Goal: Task Accomplishment & Management: Complete application form

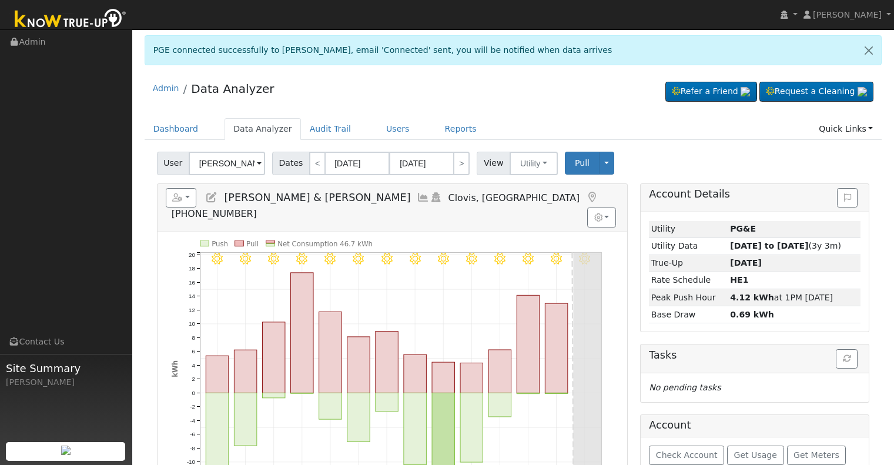
scroll to position [59, 0]
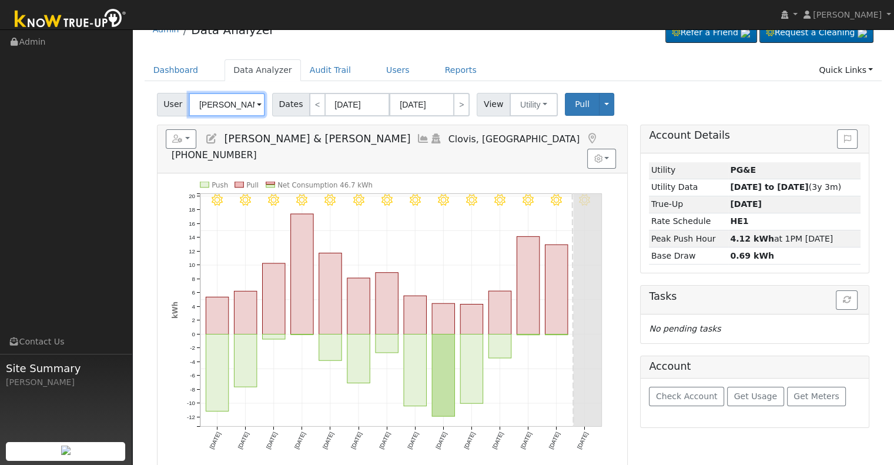
click at [212, 103] on input "Logoluso, Danielle & Mason, Garrett" at bounding box center [227, 105] width 76 height 24
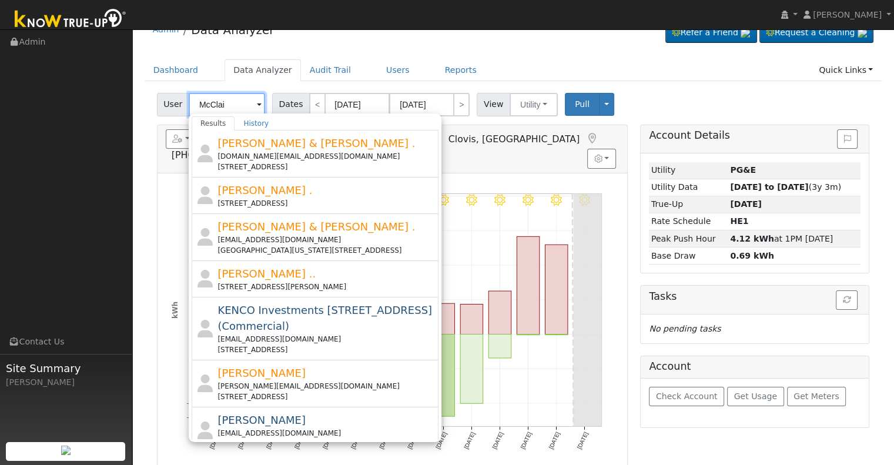
type input "McClain"
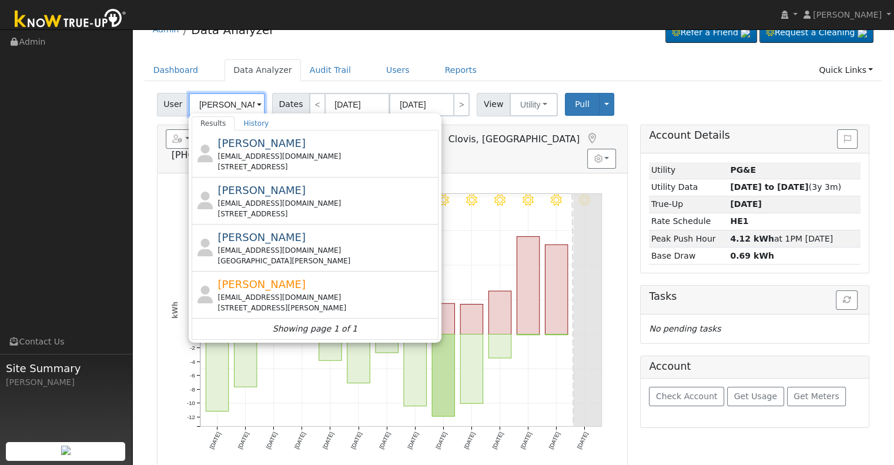
click at [233, 108] on input "McClain" at bounding box center [227, 105] width 76 height 24
click at [232, 105] on input "McClain" at bounding box center [227, 105] width 76 height 24
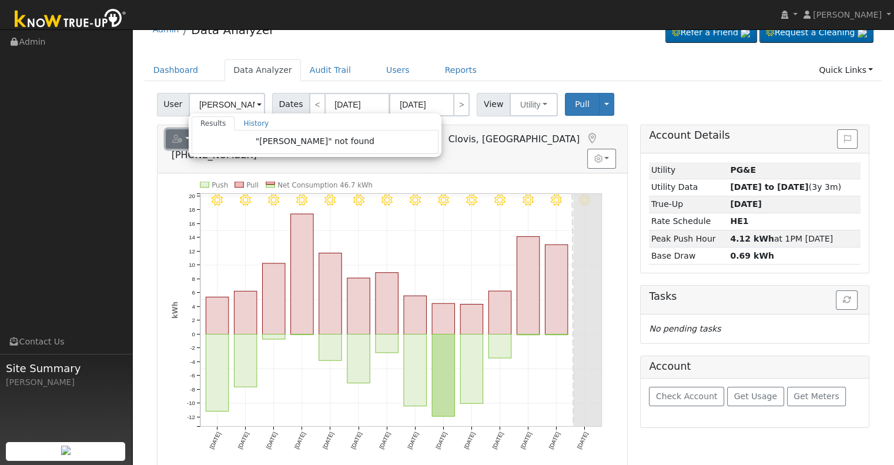
click at [176, 138] on icon "button" at bounding box center [177, 139] width 11 height 8
type input "Logoluso, Danielle & Mason, Garrett"
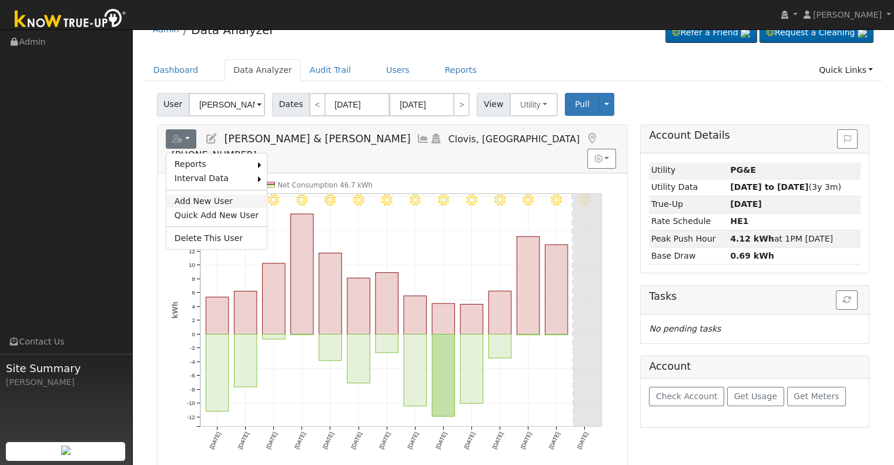
click at [213, 199] on link "Add New User" at bounding box center [216, 201] width 100 height 14
checkbox input "false"
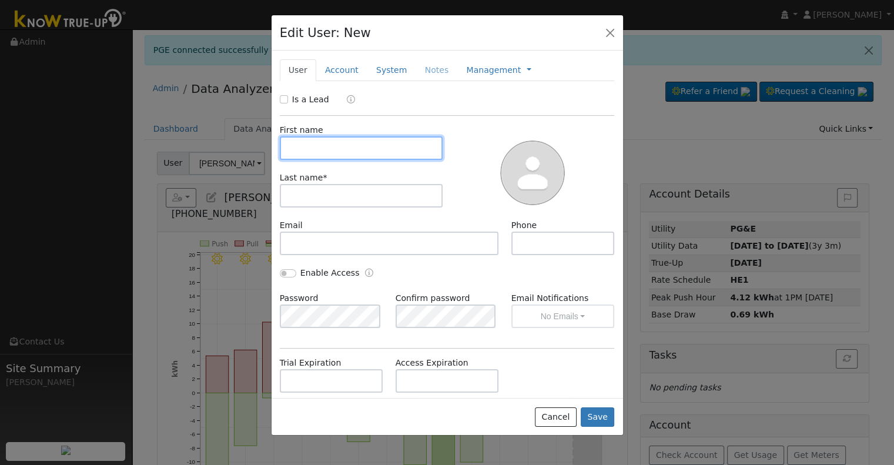
click at [325, 150] on input "text" at bounding box center [361, 148] width 163 height 24
paste input "Kate McClain"
click at [327, 147] on input "Kate McClain" at bounding box center [361, 148] width 163 height 24
type input "Kate"
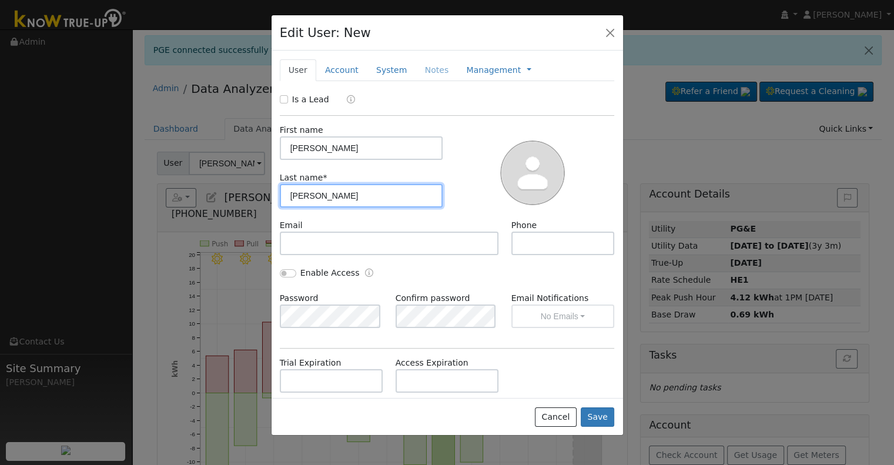
type input "McClain"
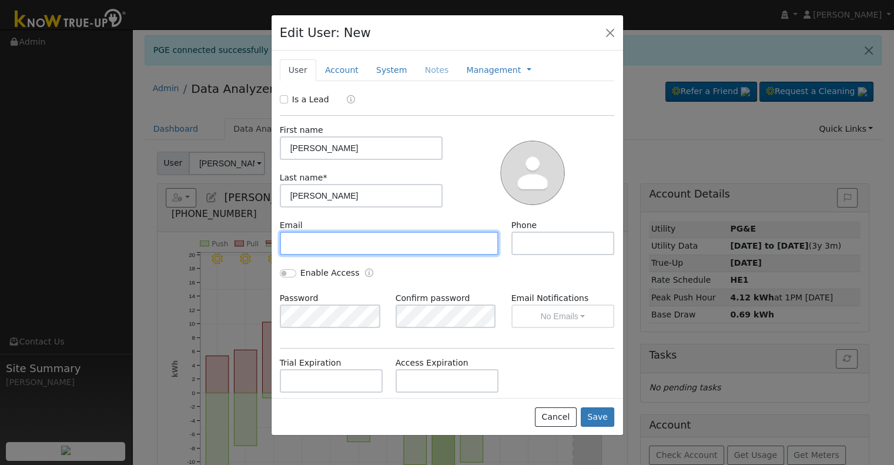
click at [373, 247] on input "text" at bounding box center [389, 244] width 219 height 24
paste input "ostby.kate@gmail.com"
type input "ostby.kate@gmail.com"
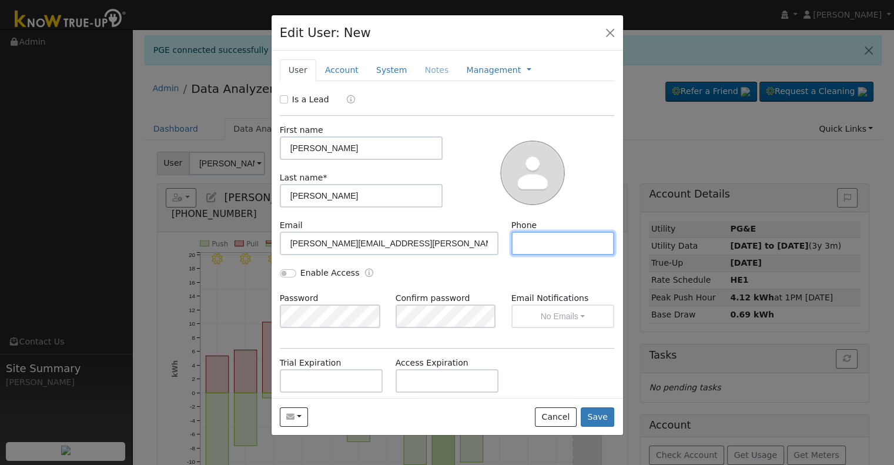
click at [581, 244] on input "text" at bounding box center [562, 244] width 103 height 24
paste input "(530) 570-4725"
type input "(530) 570-4725"
click at [348, 68] on link "Account" at bounding box center [341, 70] width 51 height 22
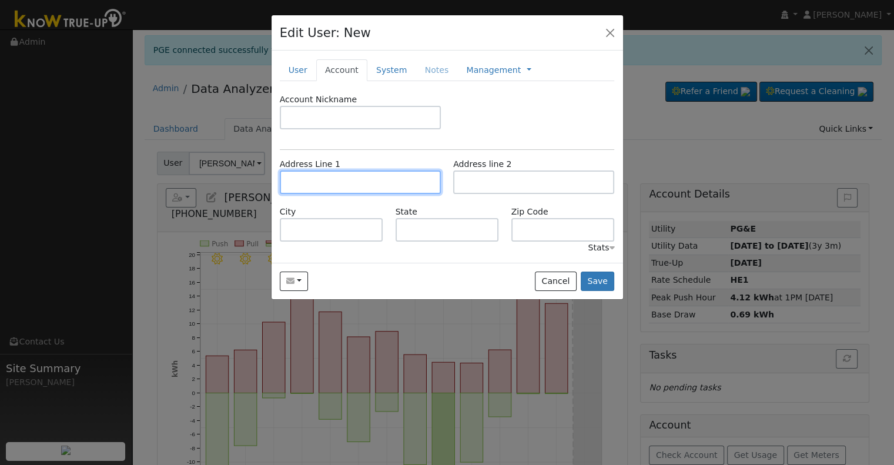
click at [327, 182] on input "text" at bounding box center [360, 182] width 161 height 24
paste input "868 North Deanza Road"
type input "868 North Deanza Road"
type input "Hanford"
type input "CA"
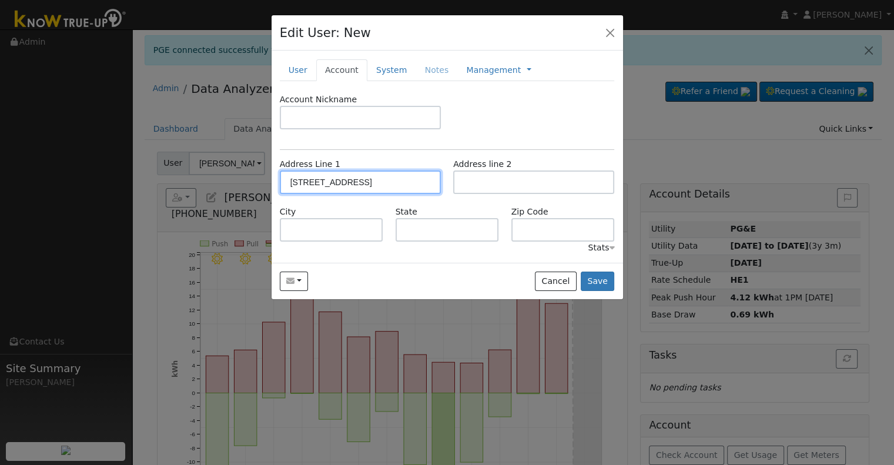
type input "93230"
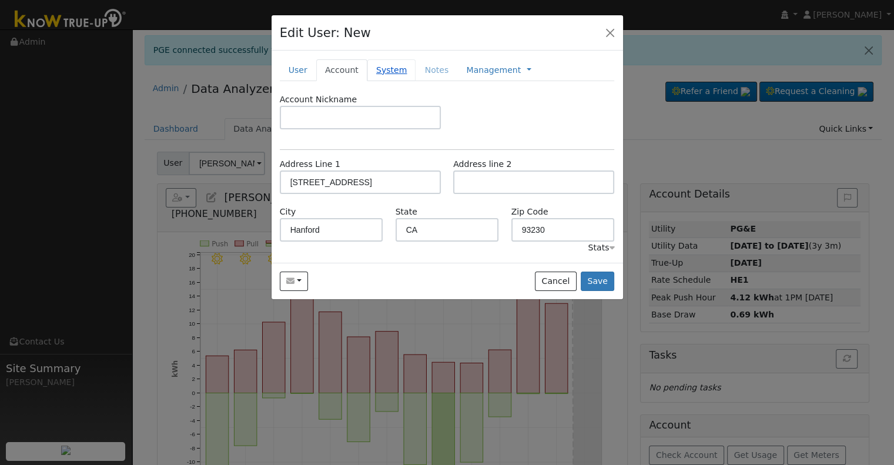
click at [385, 72] on link "System" at bounding box center [391, 70] width 49 height 22
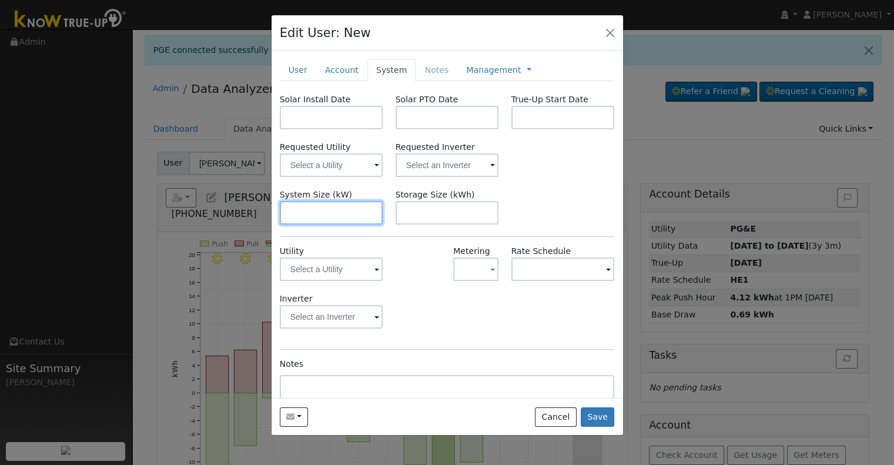
click at [324, 206] on input "text" at bounding box center [331, 213] width 103 height 24
paste input "13.940"
type input "13.9"
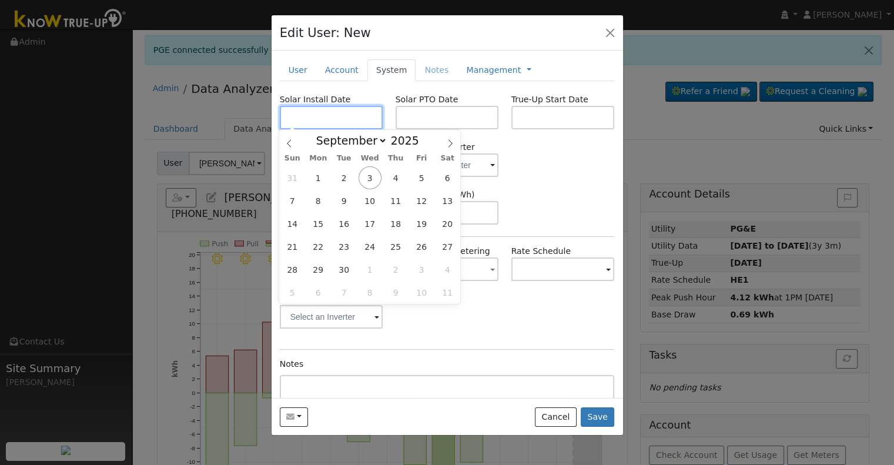
click at [331, 115] on input "text" at bounding box center [331, 118] width 103 height 24
paste input "7/17/2025"
type input "07/17/2025"
select select "6"
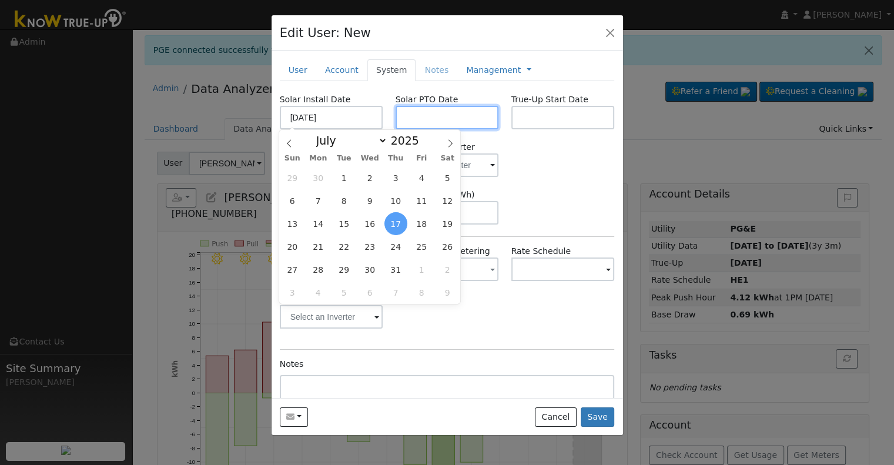
click at [407, 113] on input "text" at bounding box center [446, 118] width 103 height 24
paste input "9/3/2025"
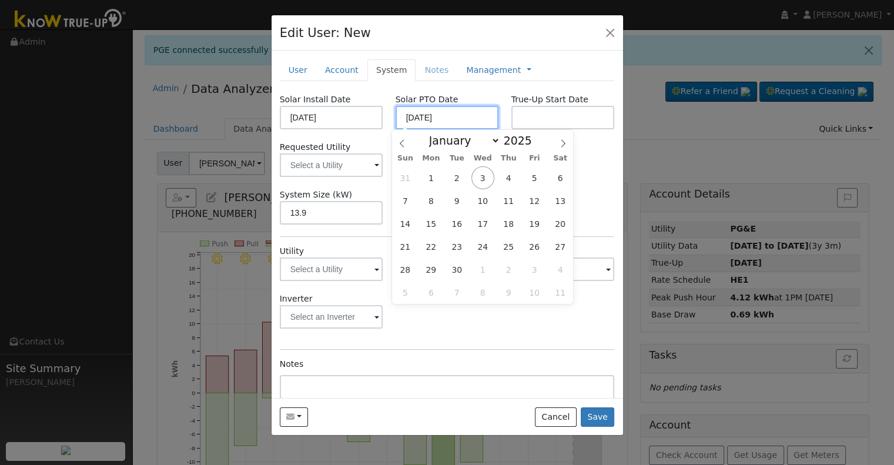
type input "[DATE]"
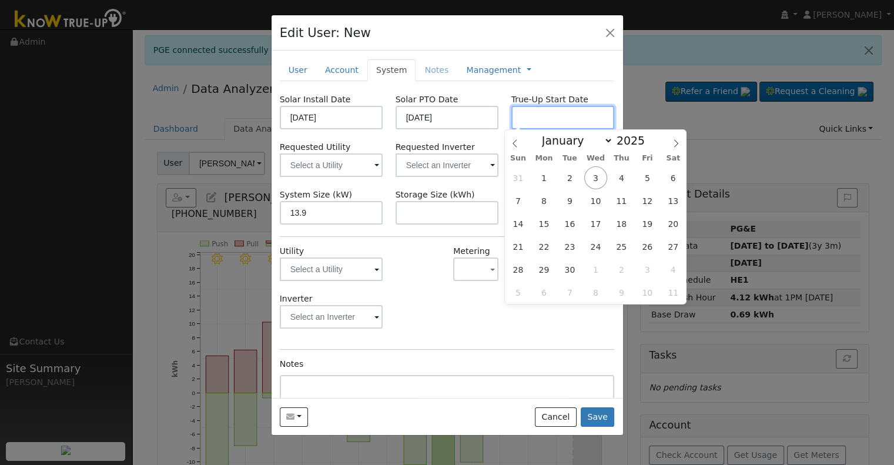
click at [575, 110] on input "text" at bounding box center [562, 118] width 103 height 24
paste input "9/3/2025"
type input "[DATE]"
click at [383, 166] on input "text" at bounding box center [331, 165] width 103 height 24
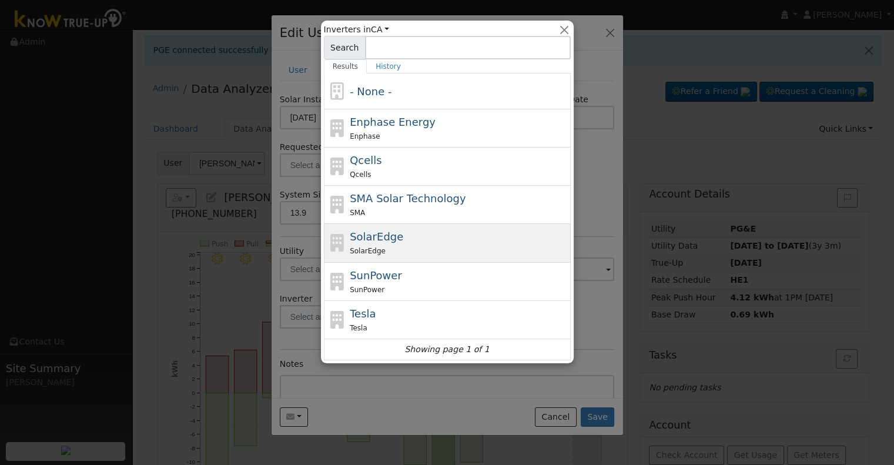
click at [395, 245] on div "SolarEdge" at bounding box center [459, 250] width 218 height 12
type input "SolarEdge"
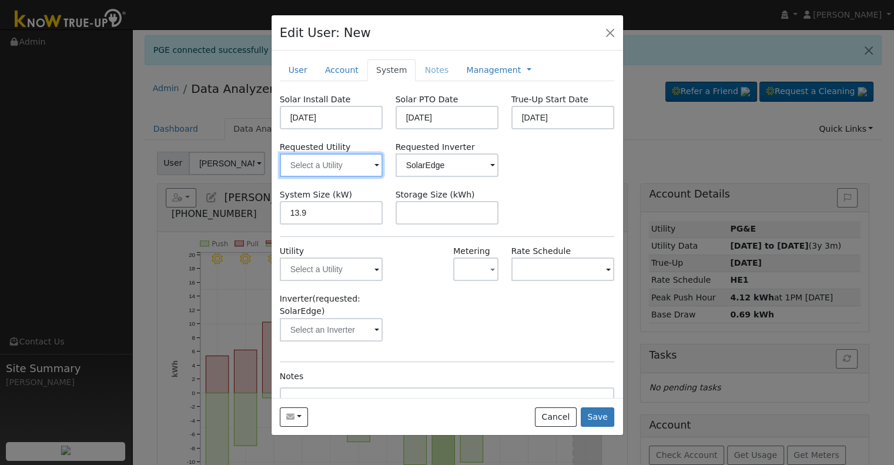
click at [336, 170] on input "text" at bounding box center [331, 165] width 103 height 24
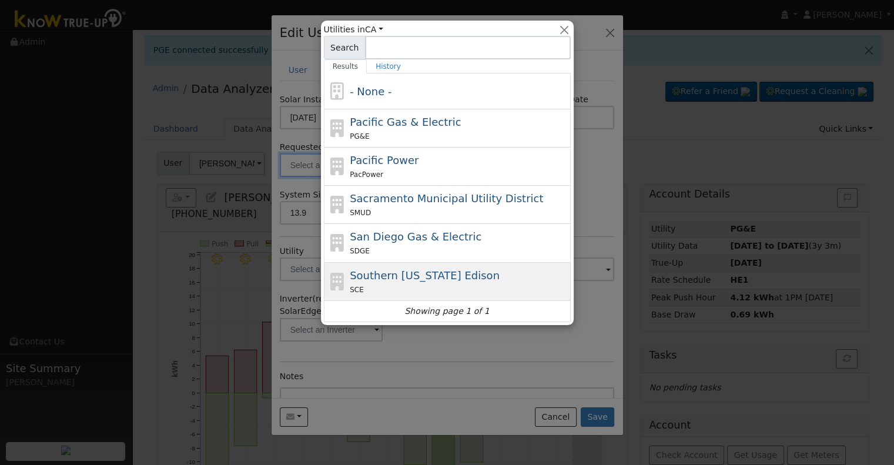
click at [429, 272] on span "Southern California Edison" at bounding box center [425, 275] width 150 height 12
type input "Southern California Edison"
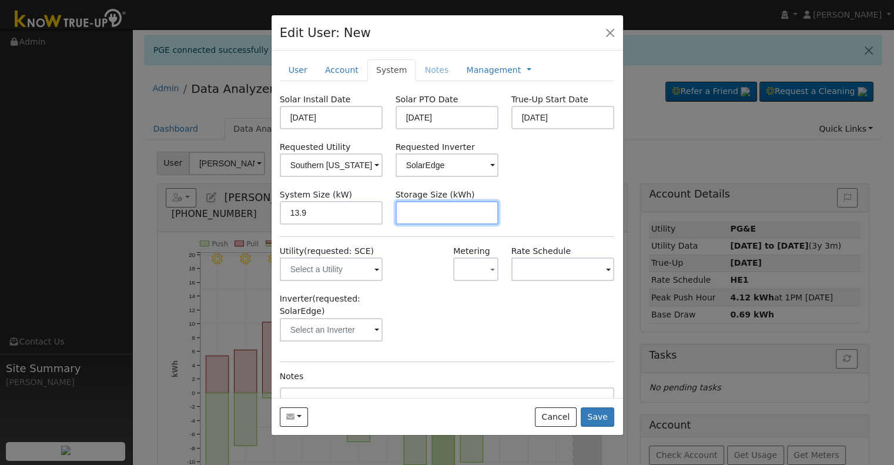
click at [465, 209] on input "text" at bounding box center [446, 213] width 103 height 24
paste input "20.00"
type input "20"
click at [492, 68] on link "Management" at bounding box center [493, 70] width 55 height 12
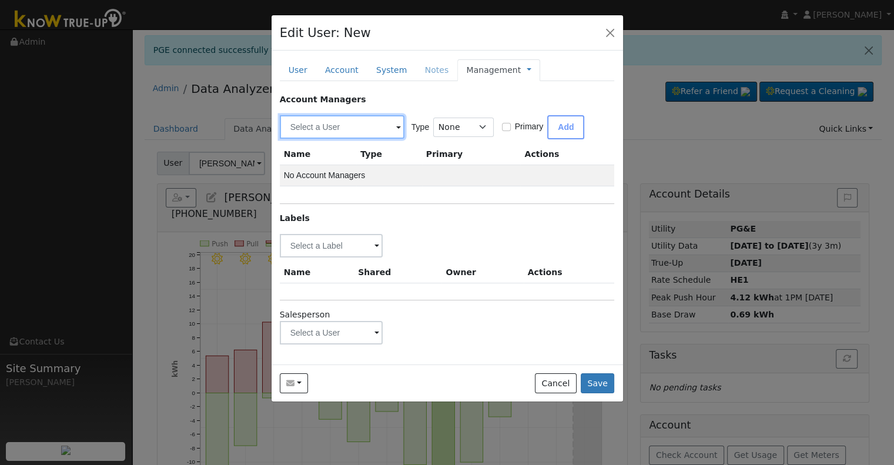
click at [327, 127] on input "text" at bounding box center [342, 127] width 125 height 24
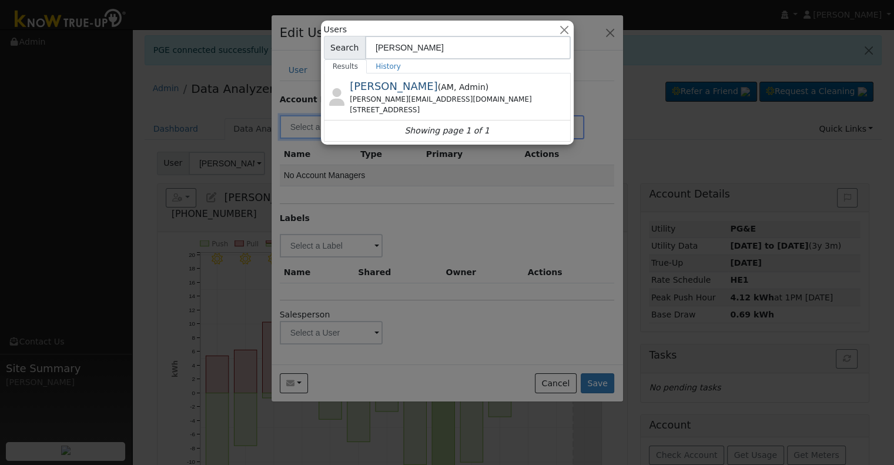
type input "ian"
click at [424, 180] on div at bounding box center [447, 232] width 894 height 465
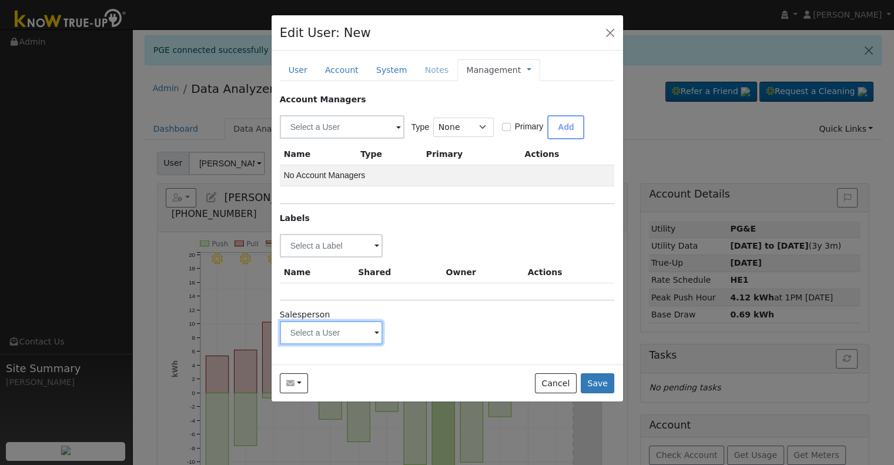
click at [334, 257] on input "text" at bounding box center [331, 246] width 103 height 24
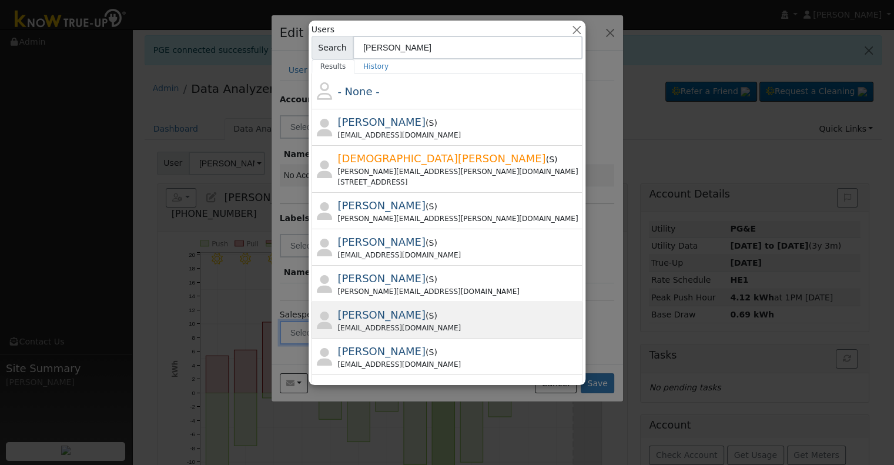
type input "ian"
click at [450, 312] on div "Ian Mendenhall ( S ) workonlyian+smp@gmail.com" at bounding box center [459, 320] width 243 height 26
type input "Ian Mendenhall"
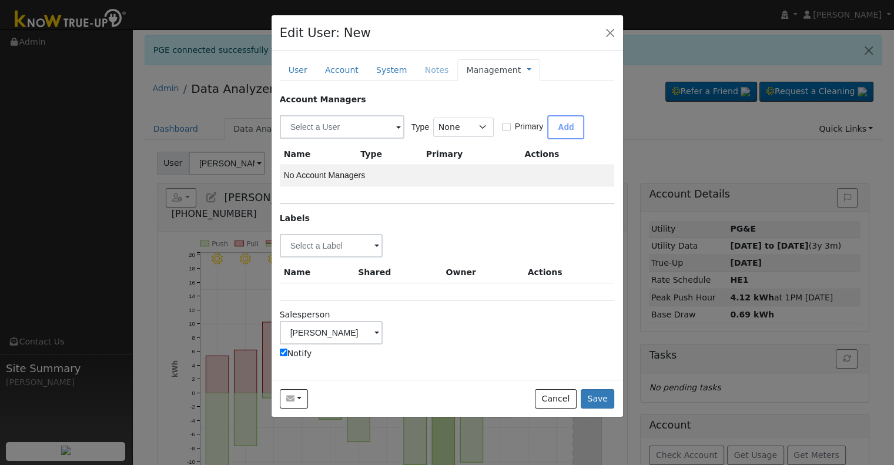
click at [301, 351] on label "Notify" at bounding box center [296, 353] width 32 height 12
click at [287, 351] on input "Notify" at bounding box center [284, 352] width 8 height 8
checkbox input "false"
click at [335, 251] on input "text" at bounding box center [331, 246] width 103 height 24
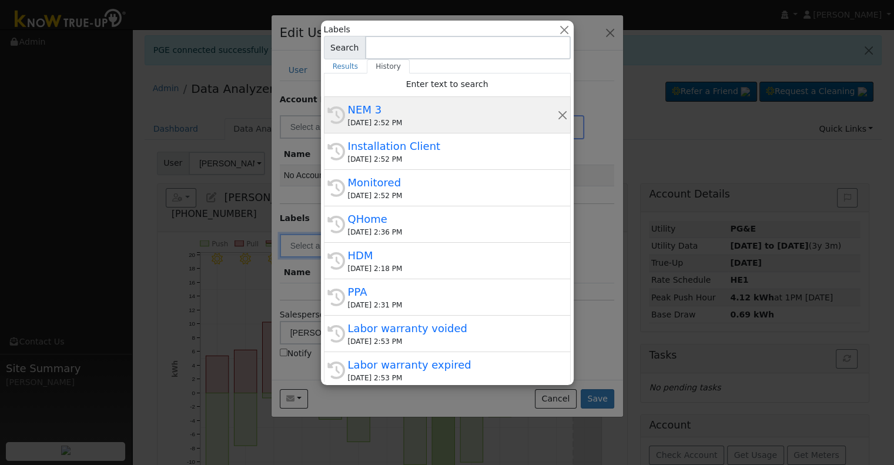
click at [420, 106] on div "NEM 3" at bounding box center [452, 110] width 209 height 16
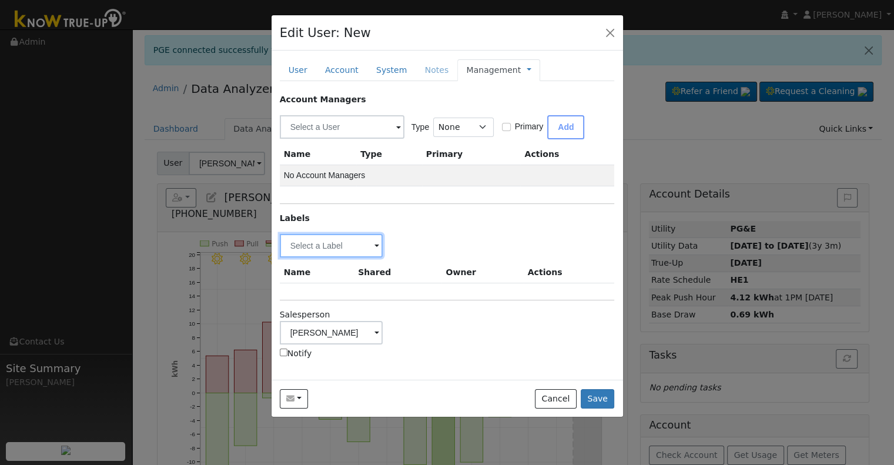
click at [340, 240] on input "text" at bounding box center [331, 246] width 103 height 24
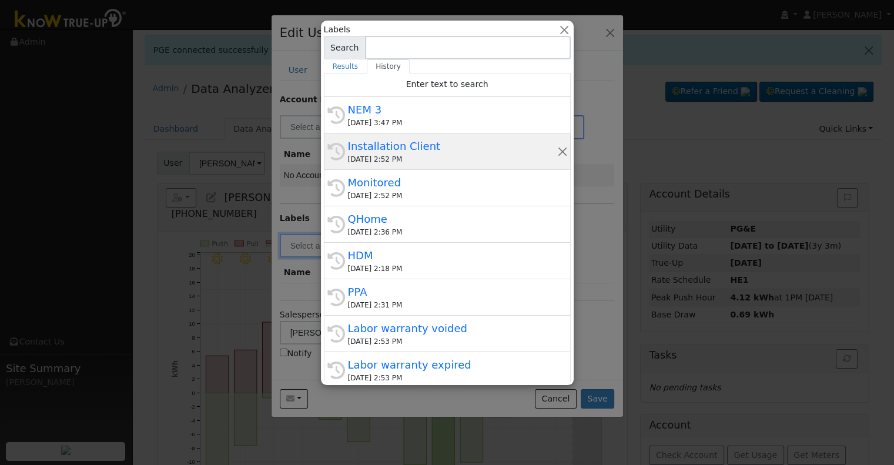
click at [423, 153] on div "Installation Client" at bounding box center [452, 146] width 209 height 16
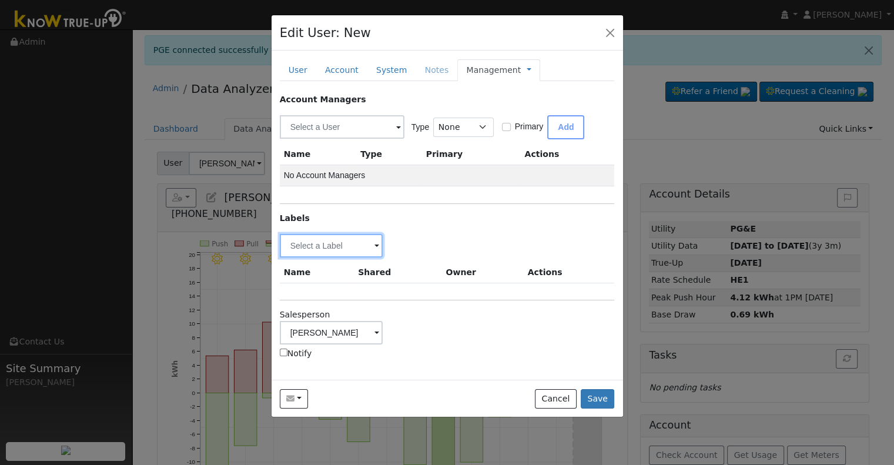
click at [337, 247] on input "text" at bounding box center [331, 246] width 103 height 24
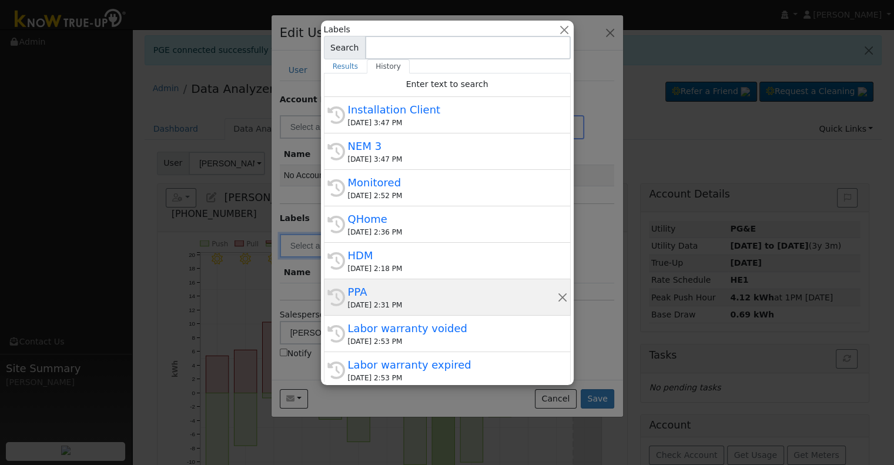
click at [418, 287] on div "PPA" at bounding box center [452, 292] width 209 height 16
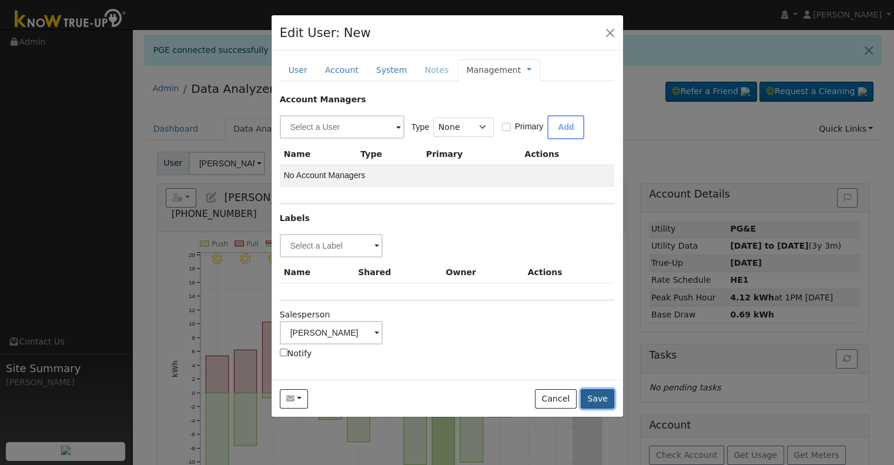
click at [604, 399] on button "Save" at bounding box center [598, 399] width 34 height 20
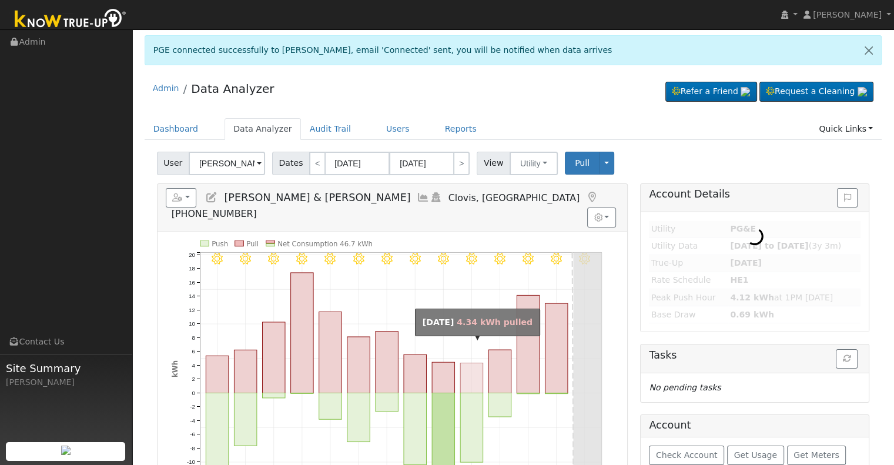
type input "Kate McClain"
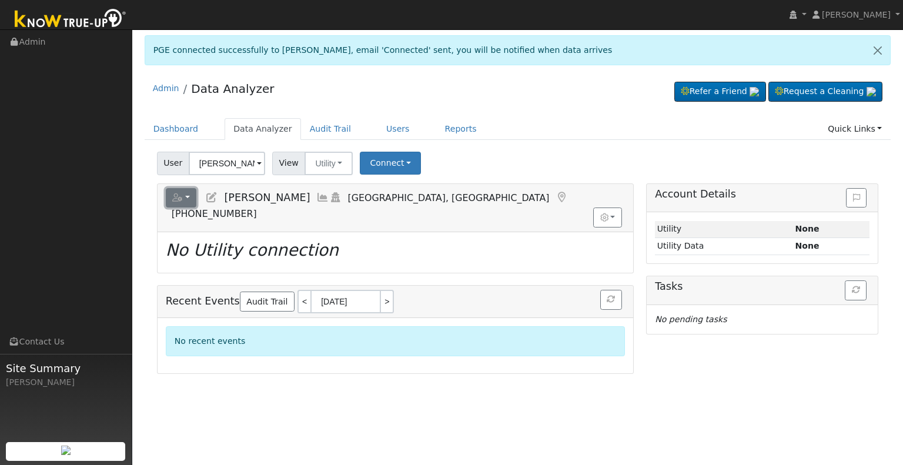
click at [180, 199] on icon "button" at bounding box center [177, 197] width 11 height 8
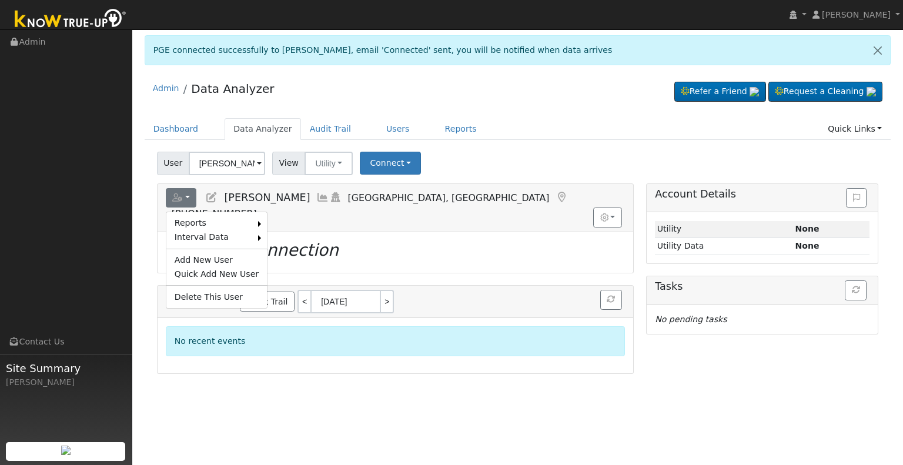
click at [320, 240] on icon "No Utility connection" at bounding box center [252, 249] width 173 height 19
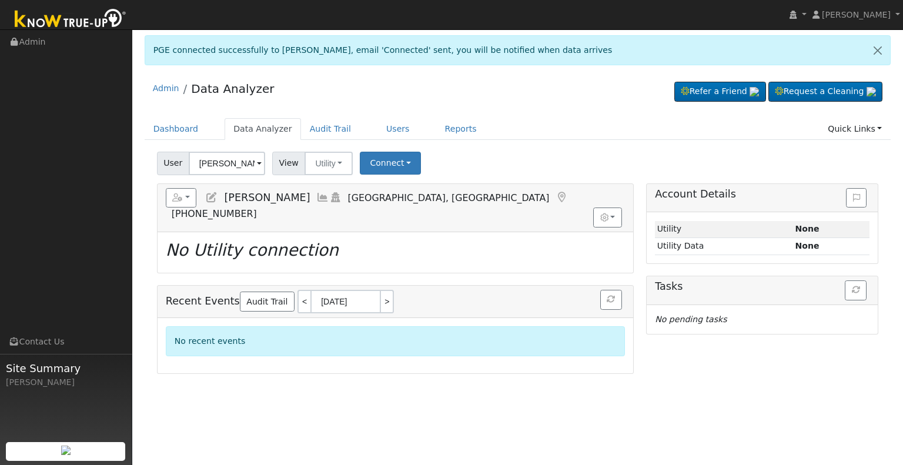
click at [209, 194] on icon at bounding box center [211, 197] width 13 height 11
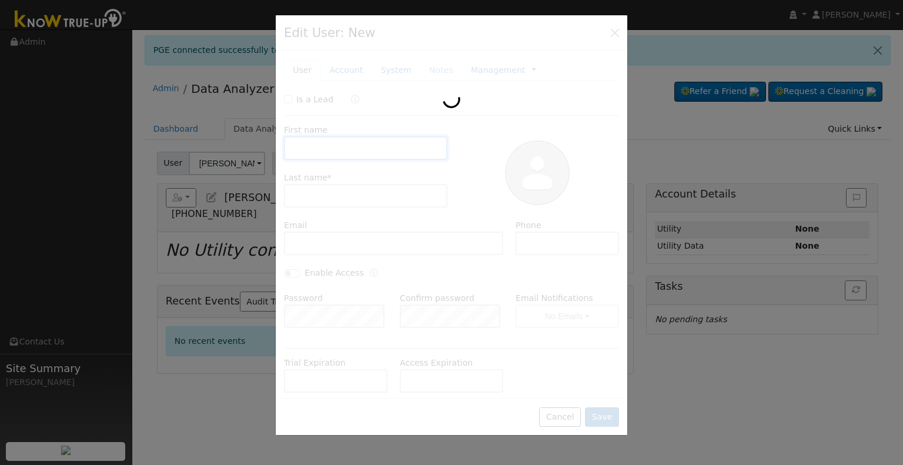
type input "Kate"
type input "McClain"
type input "ostby.kate@gmail.com"
type input "(530) 570-4725"
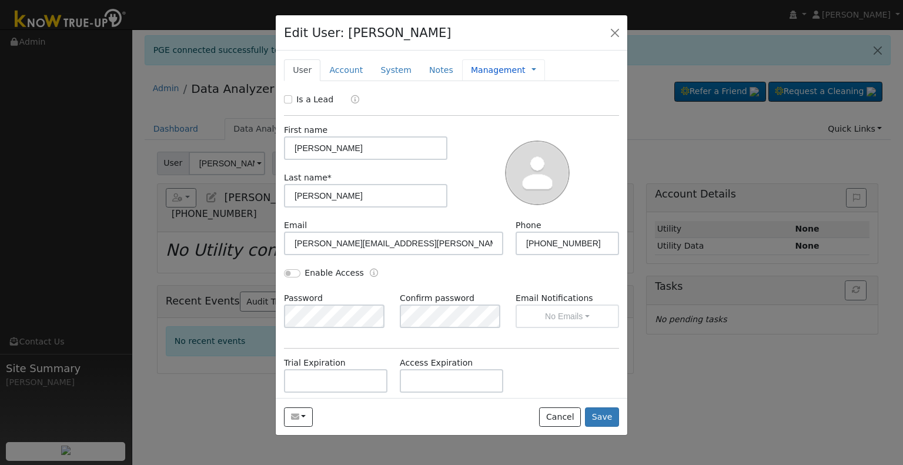
click at [487, 69] on link "Management" at bounding box center [498, 70] width 55 height 12
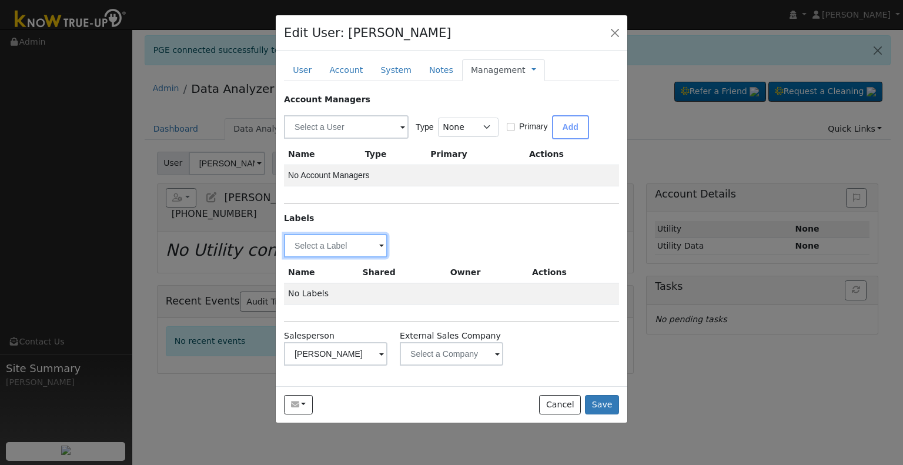
click at [328, 246] on input "text" at bounding box center [335, 246] width 103 height 24
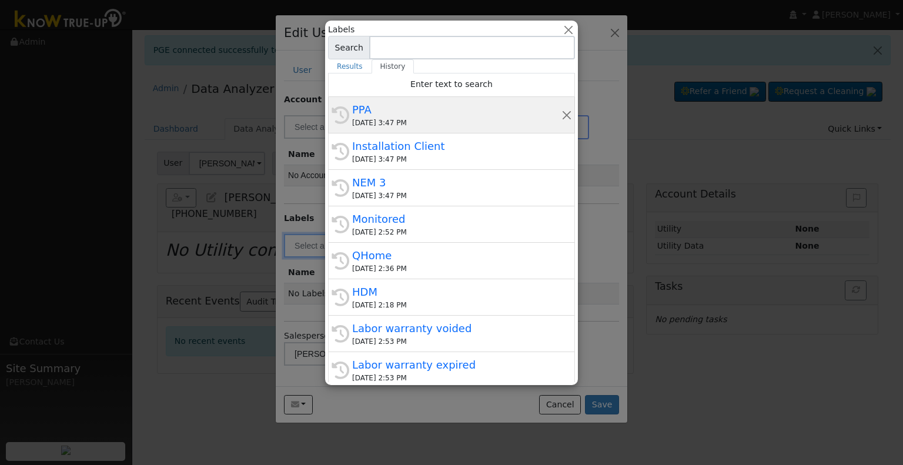
click at [381, 117] on span "PPA 09/03/2025 3:47 PM" at bounding box center [456, 115] width 209 height 26
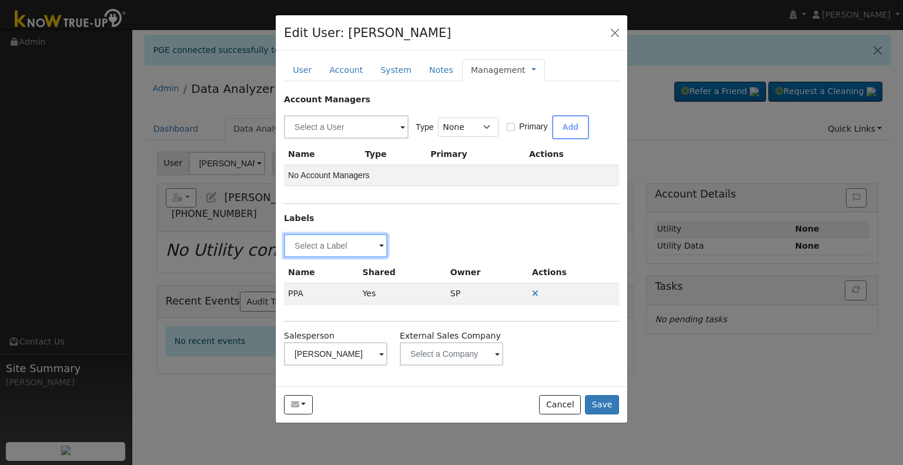
click at [309, 239] on input "text" at bounding box center [335, 246] width 103 height 24
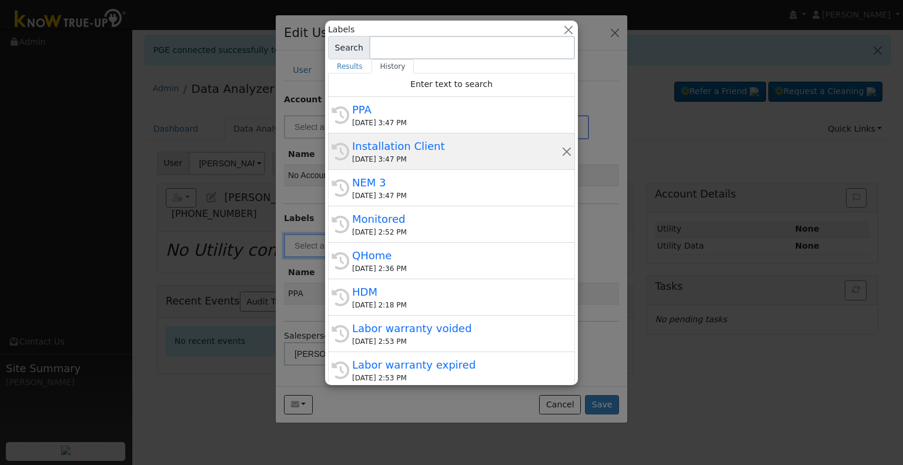
click at [405, 158] on div "09/03/2025 3:47 PM" at bounding box center [456, 159] width 209 height 11
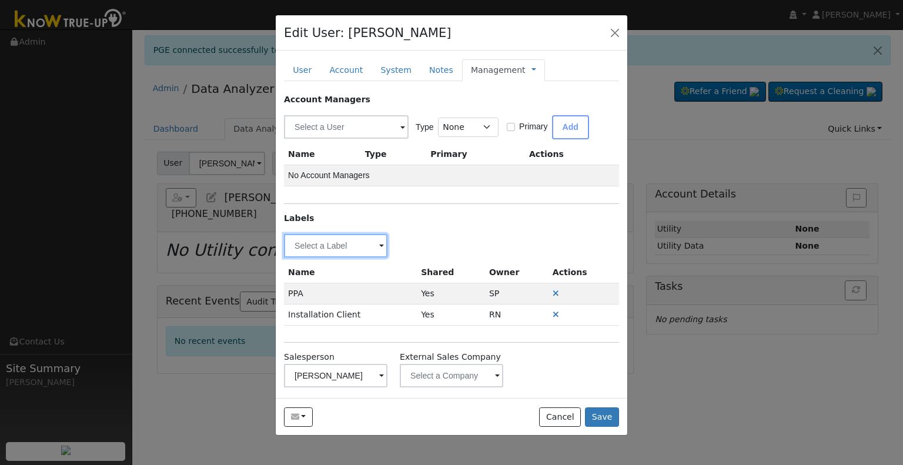
click at [341, 242] on input "text" at bounding box center [335, 246] width 103 height 24
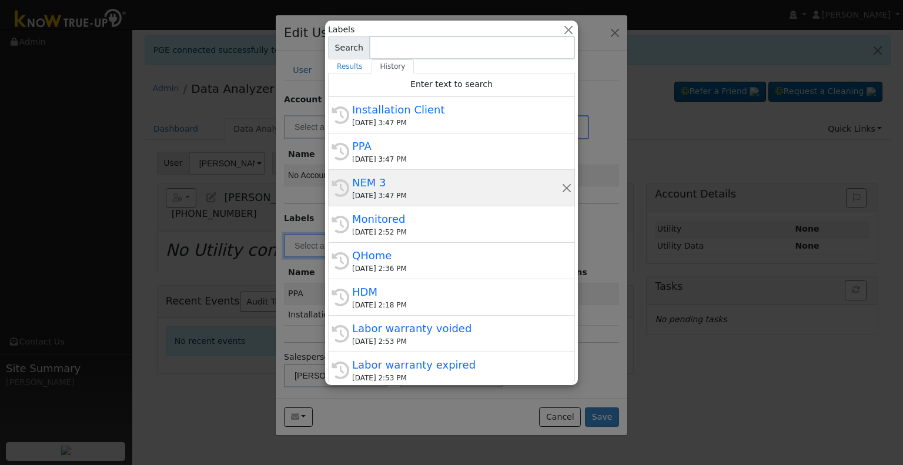
click at [425, 182] on div "NEM 3" at bounding box center [456, 183] width 209 height 16
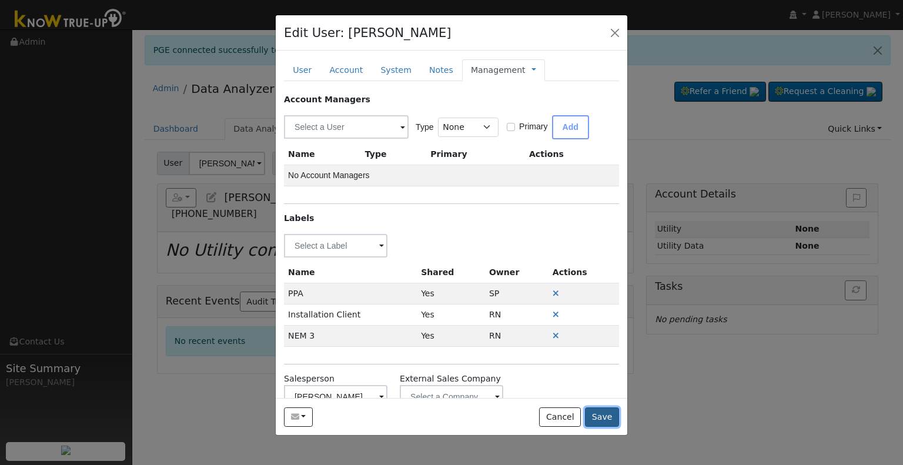
click at [602, 414] on button "Save" at bounding box center [602, 417] width 34 height 20
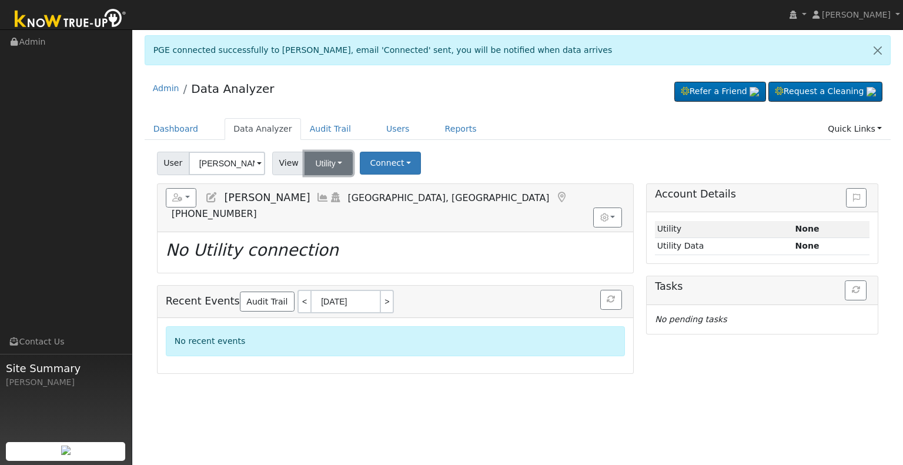
click at [330, 162] on button "Utility" at bounding box center [328, 164] width 48 height 24
click at [344, 206] on link "Solar" at bounding box center [344, 205] width 82 height 16
click at [369, 169] on button "Connect" at bounding box center [389, 163] width 61 height 23
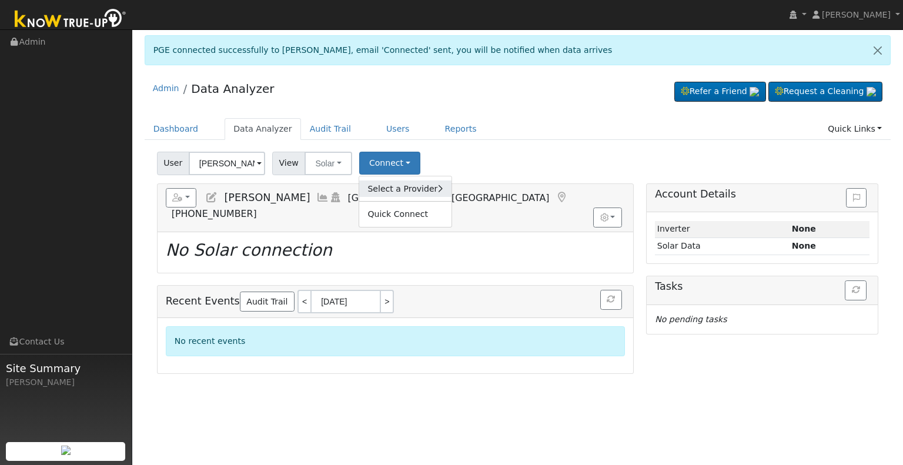
click at [383, 185] on link "Select a Provider" at bounding box center [405, 188] width 92 height 16
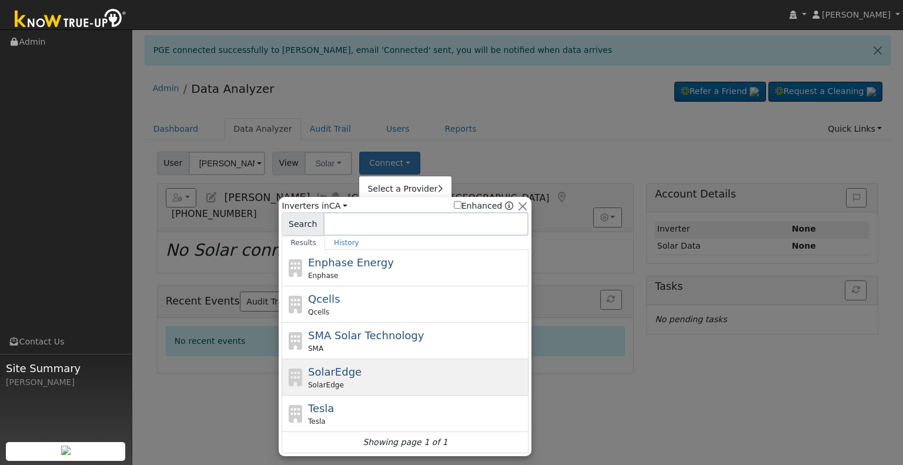
click at [355, 376] on div "SolarEdge SolarEdge" at bounding box center [417, 377] width 218 height 26
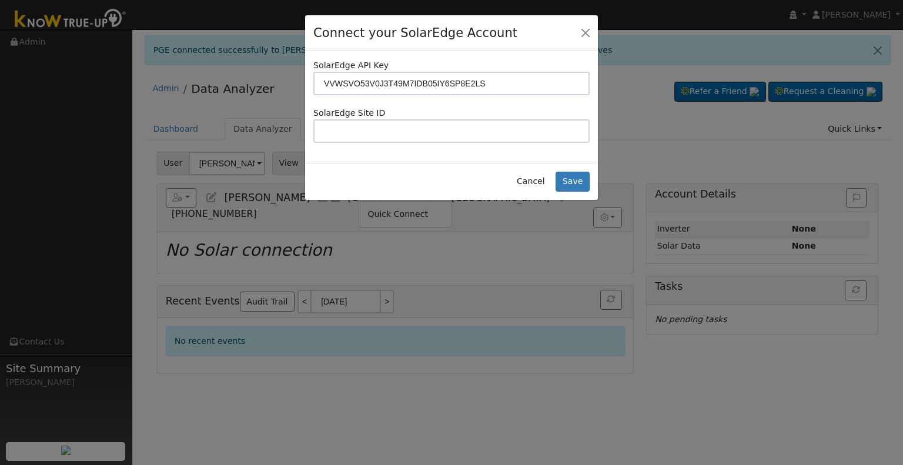
type input "VVWSVO53V0J3T49M7IDB05IY6SP8E2LS"
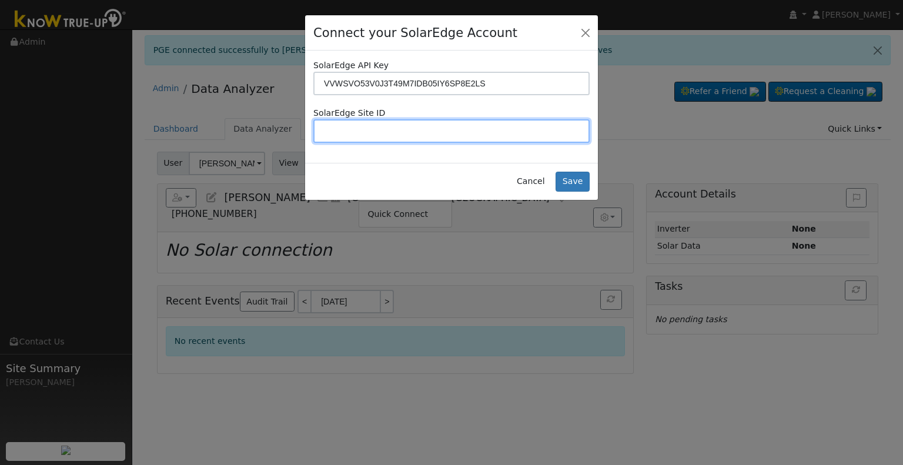
click at [515, 125] on input "text" at bounding box center [451, 131] width 276 height 24
paste input "4713566"
type input "4713566"
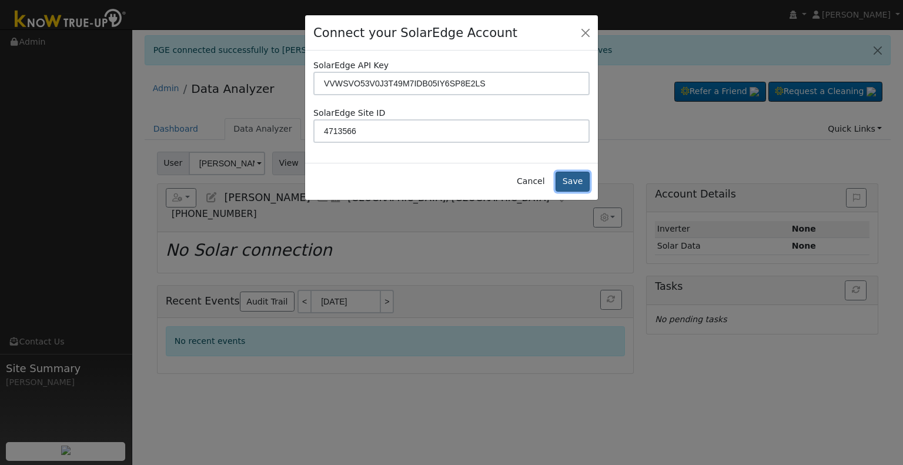
click at [569, 179] on button "Save" at bounding box center [572, 182] width 34 height 20
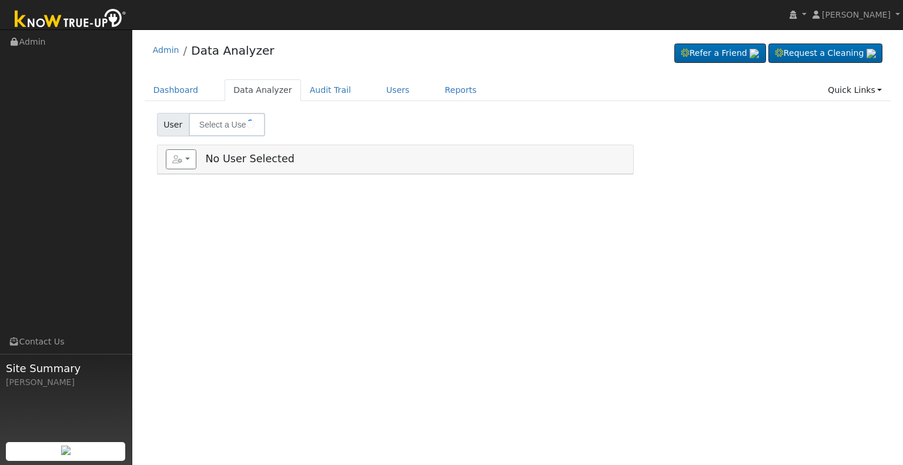
type input "[PERSON_NAME]"
